Goal: Find specific page/section: Find specific page/section

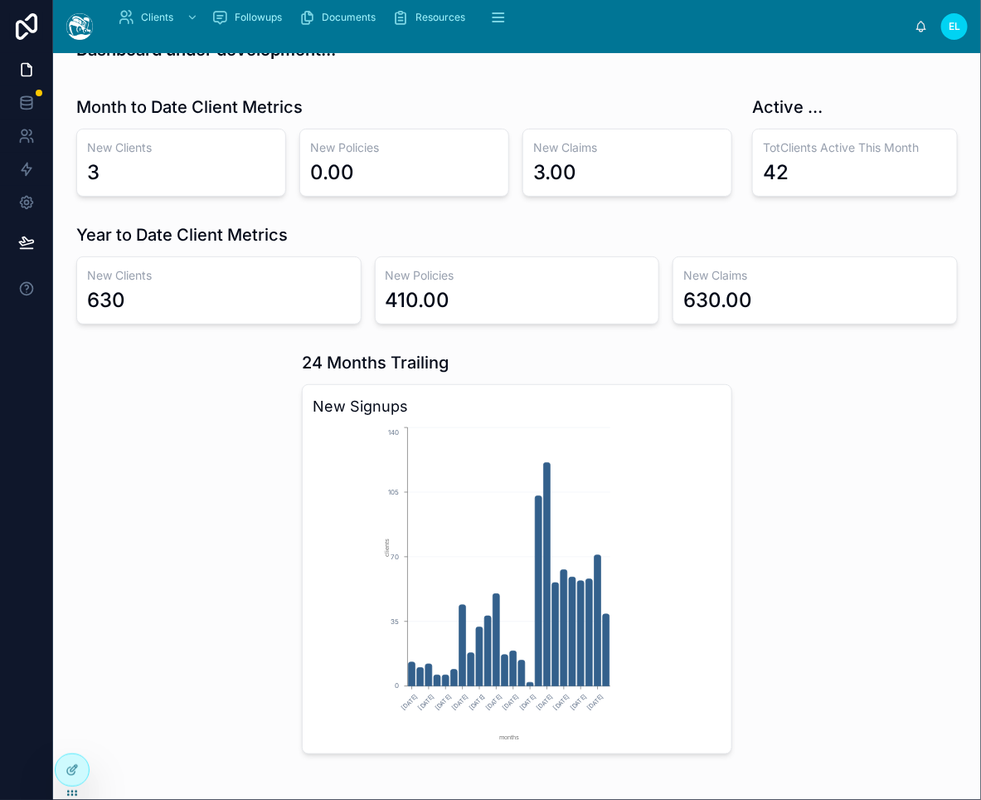
scroll to position [383, 0]
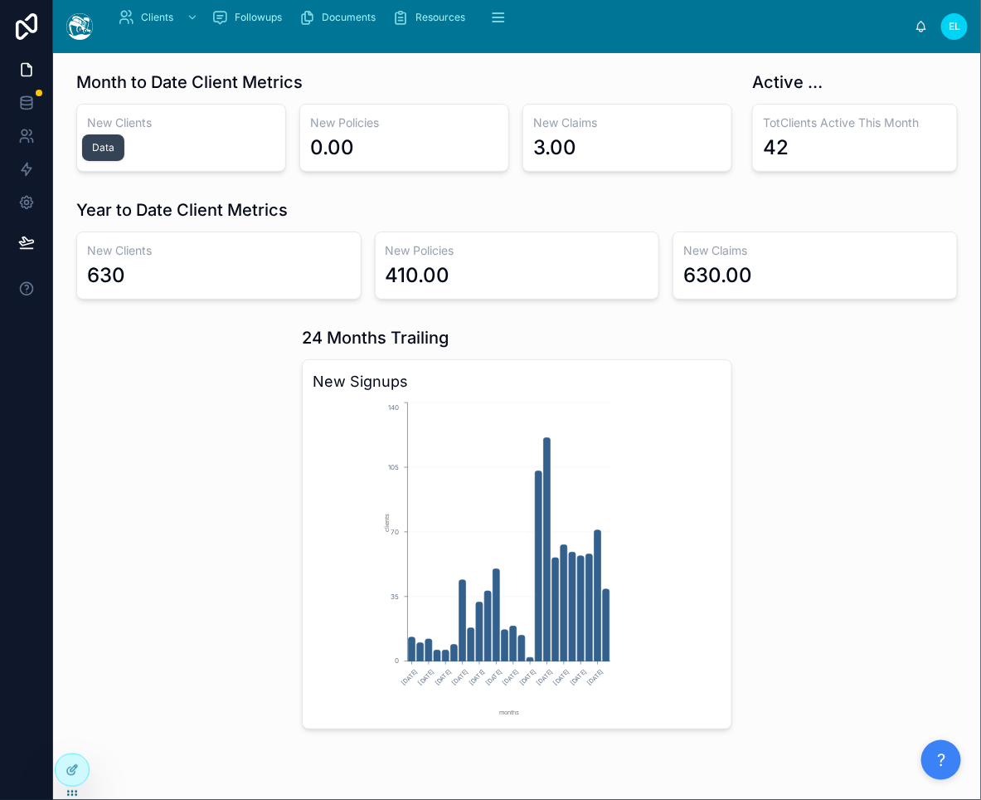
click at [40, 119] on link at bounding box center [26, 102] width 52 height 33
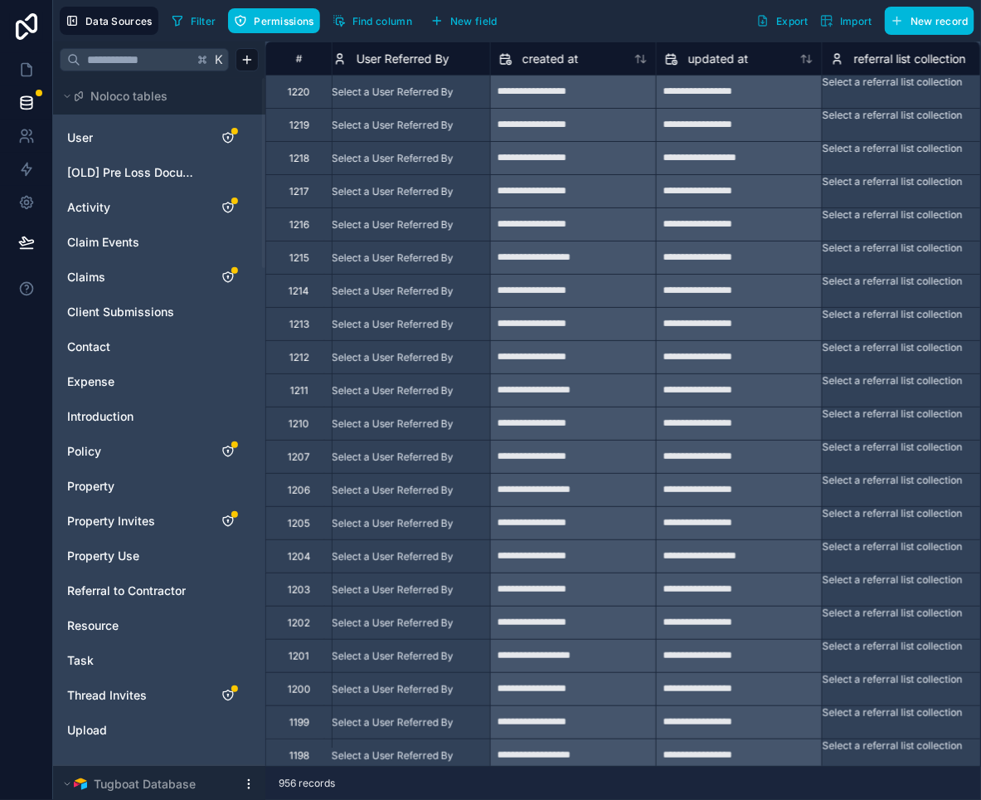
scroll to position [0, 12500]
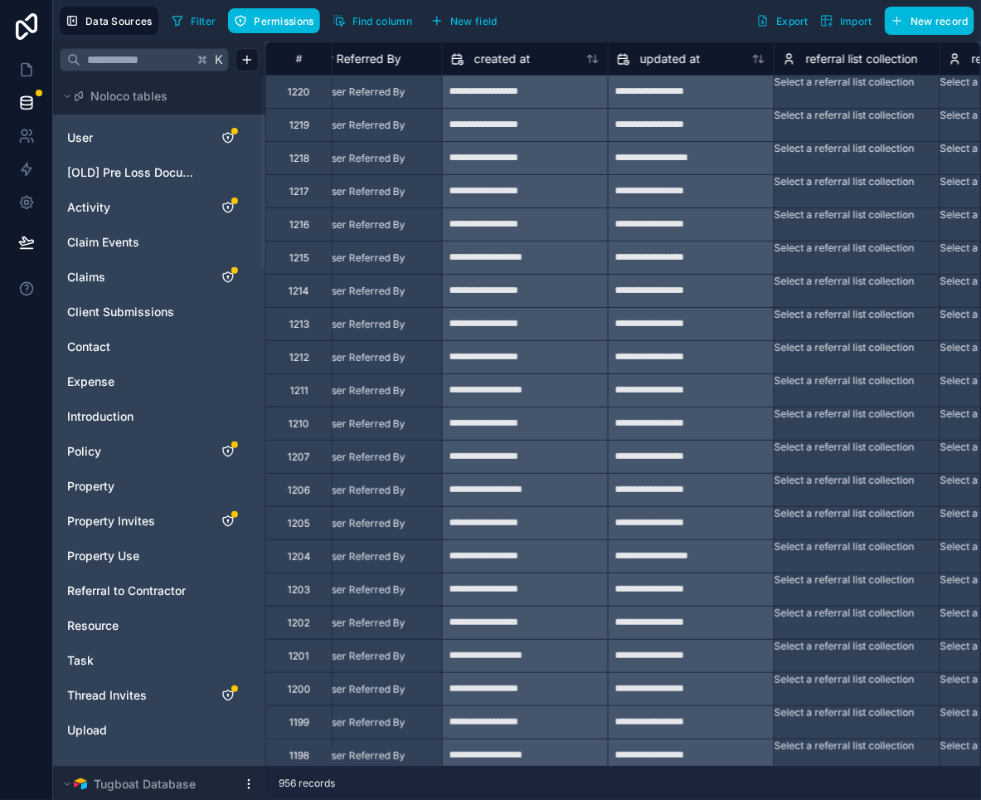
click at [587, 41] on div "Data Sources Filter Permissions Find column New field Export Import New record" at bounding box center [517, 20] width 928 height 41
